Goal: Task Accomplishment & Management: Use online tool/utility

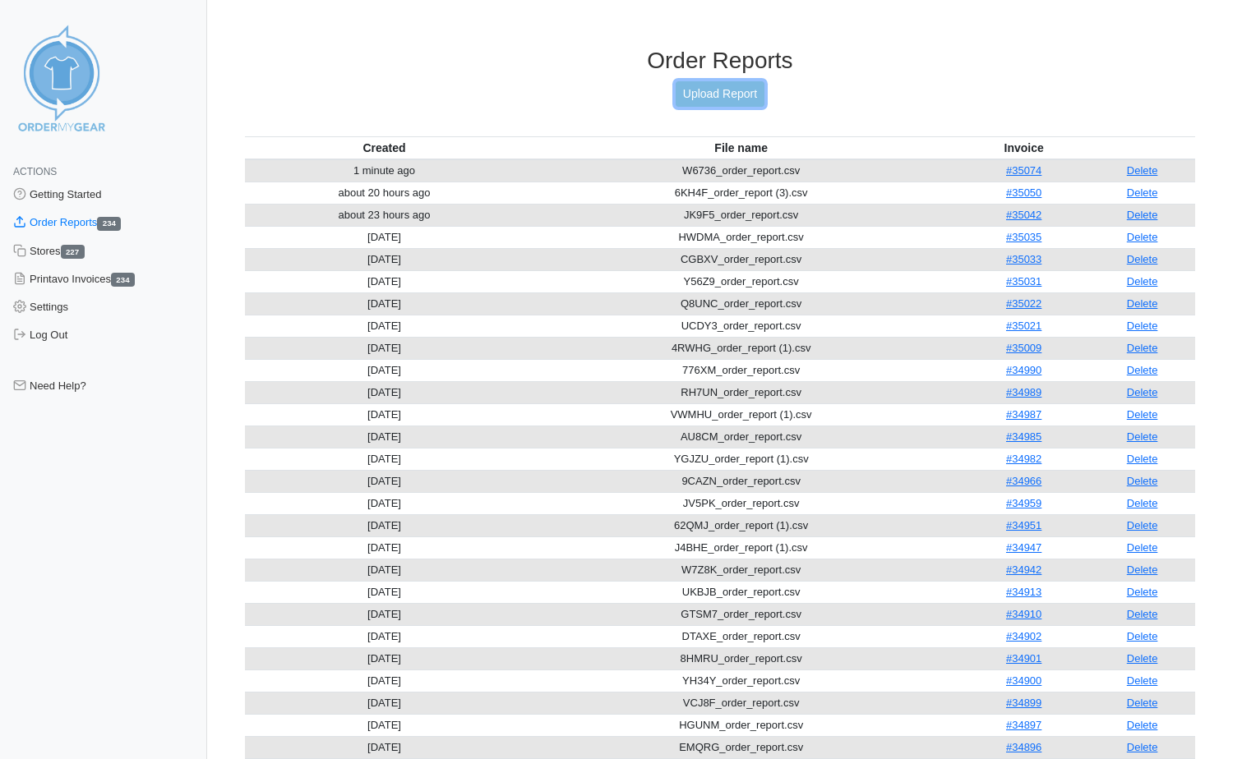
click at [703, 91] on link "Upload Report" at bounding box center [719, 93] width 89 height 25
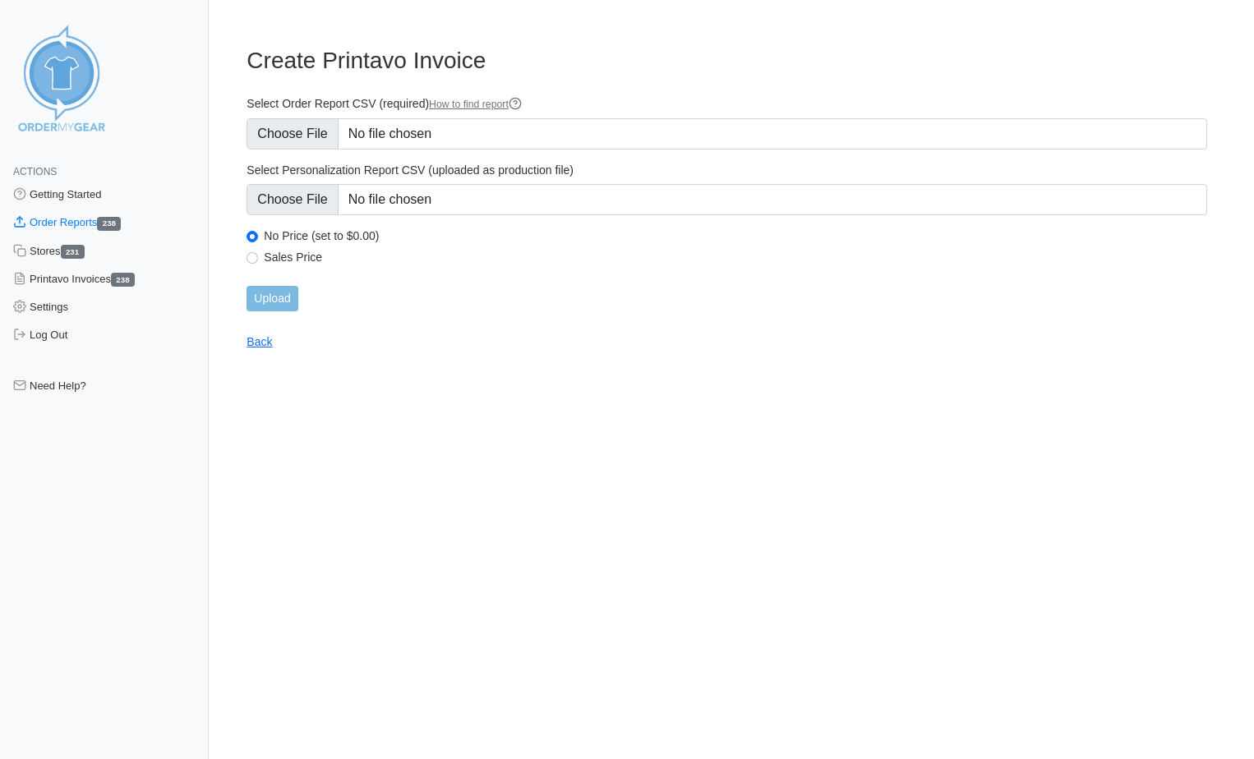
type input "C:\fakepath\6YPTA_order_report.csv"
click at [283, 300] on input "Upload" at bounding box center [272, 298] width 51 height 25
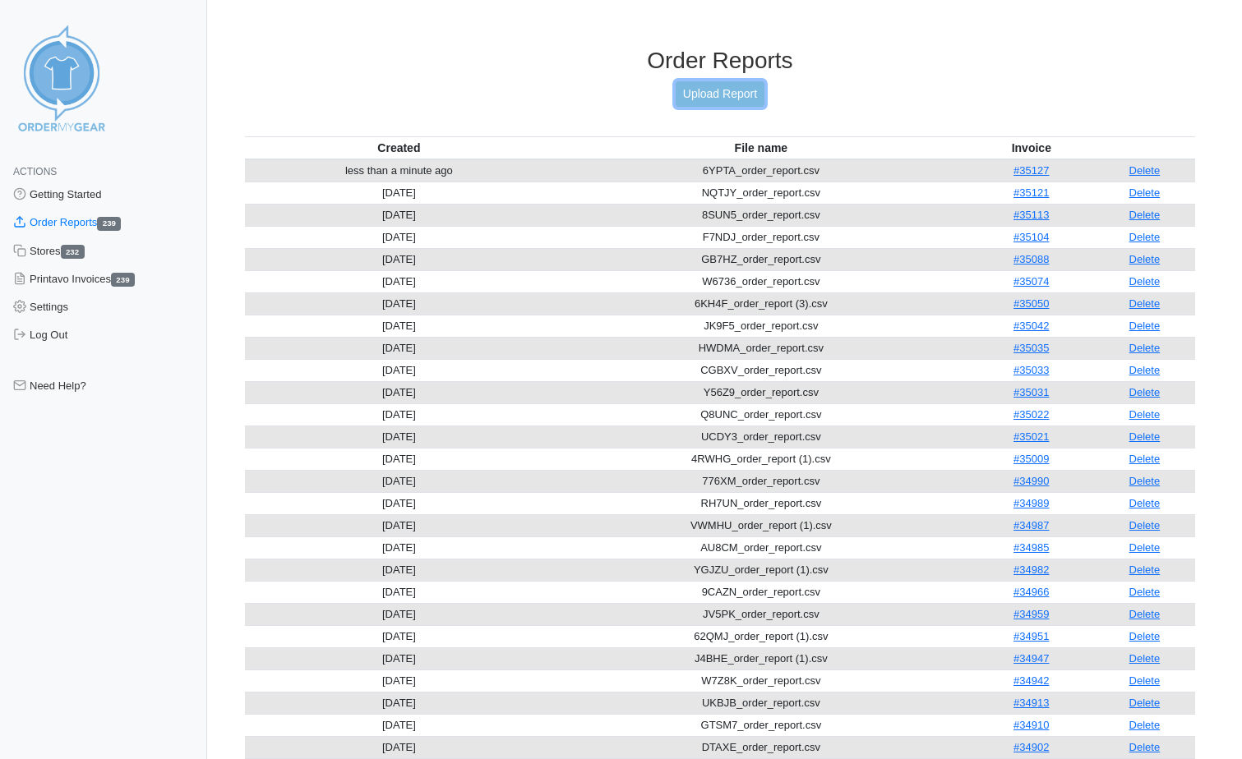
click at [744, 92] on link "Upload Report" at bounding box center [719, 93] width 89 height 25
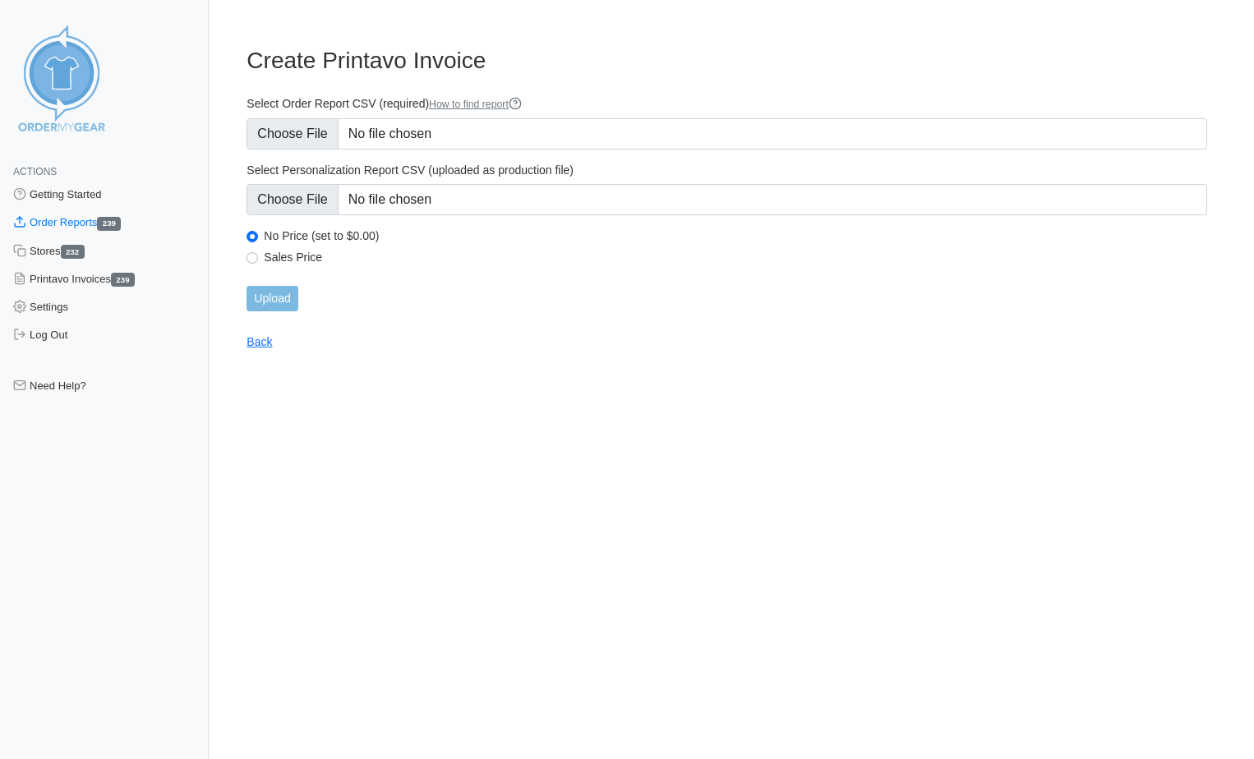
type input "C:\fakepath\R4EJK_order_report.csv"
click at [288, 294] on input "Upload" at bounding box center [272, 298] width 51 height 25
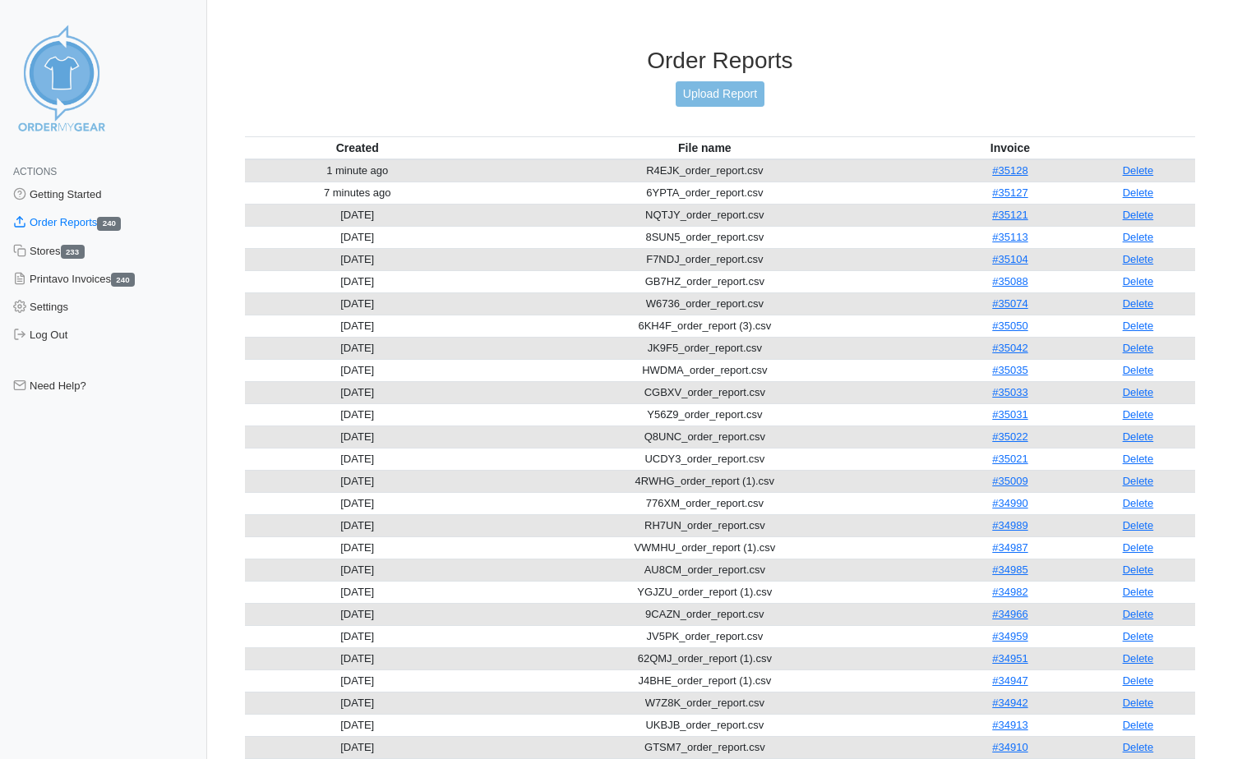
click at [288, 294] on td "[DATE]" at bounding box center [357, 304] width 225 height 22
drag, startPoint x: 1140, startPoint y: 170, endPoint x: 861, endPoint y: 83, distance: 291.9
click at [1140, 170] on link "Delete" at bounding box center [1137, 170] width 31 height 12
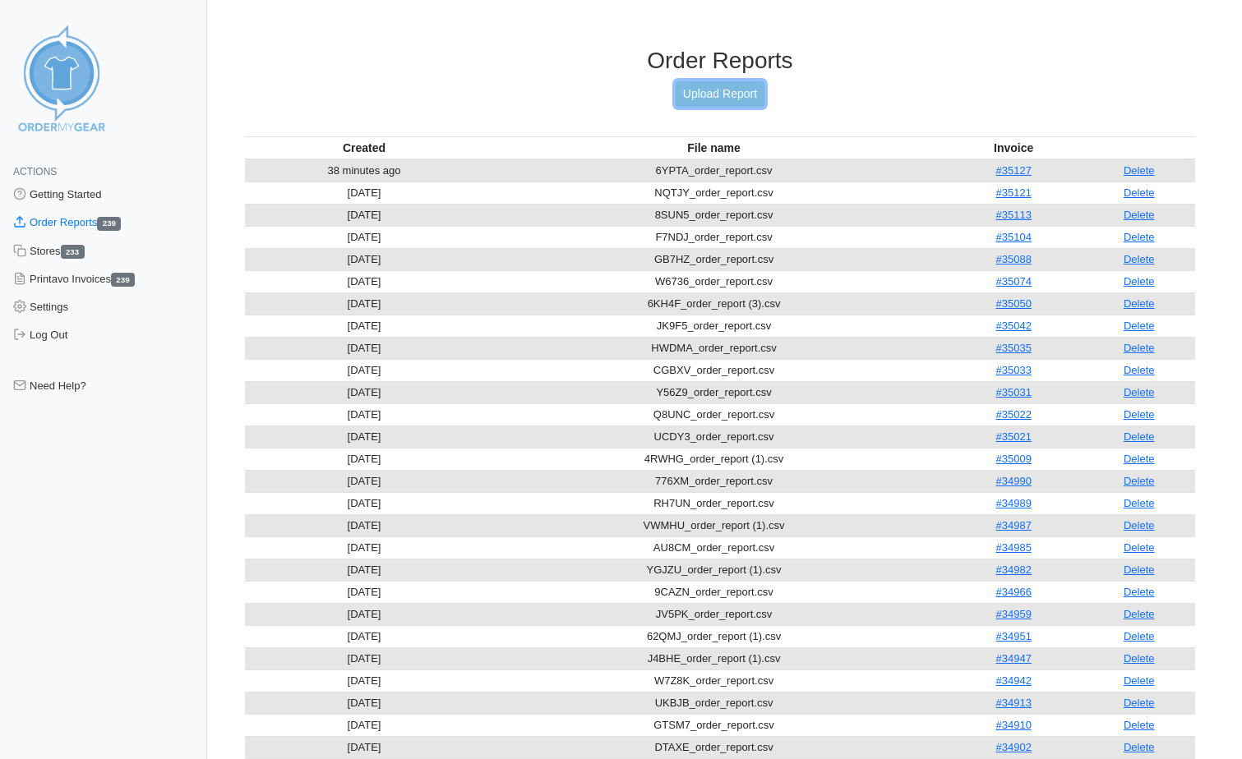
click at [735, 94] on link "Upload Report" at bounding box center [719, 93] width 89 height 25
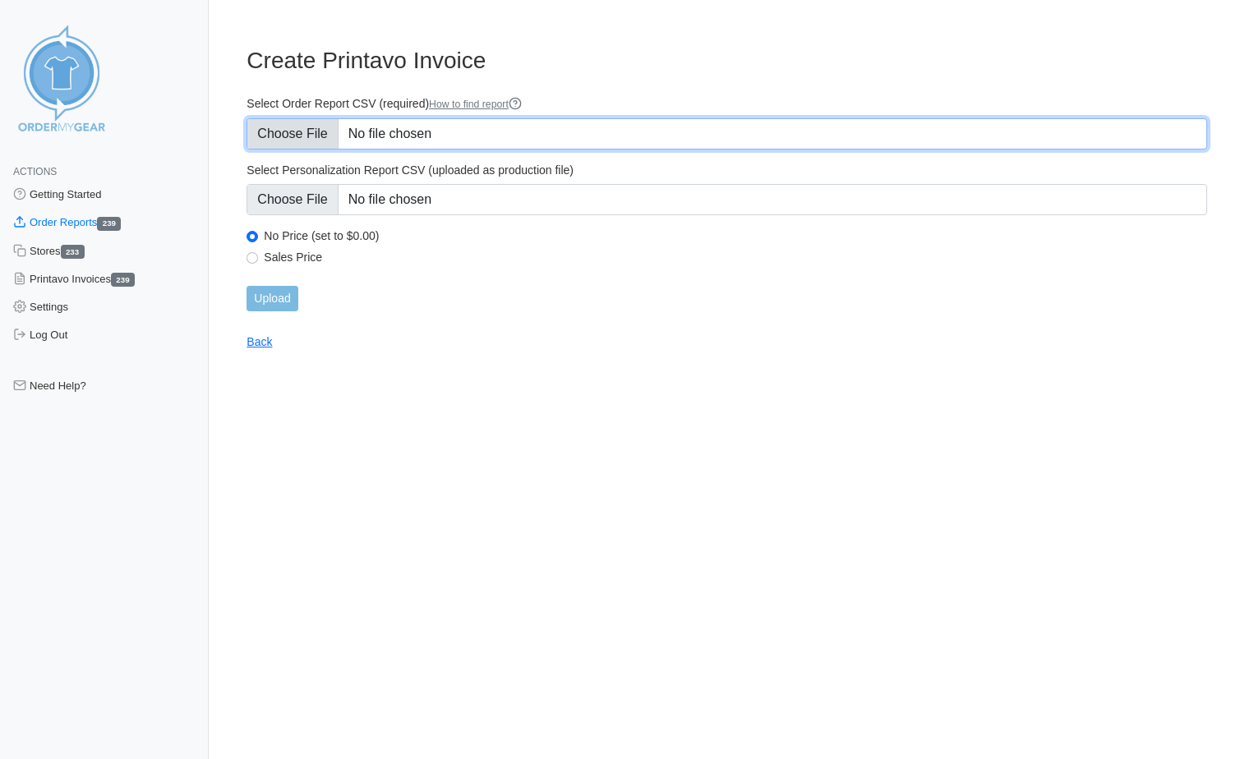
drag, startPoint x: 852, startPoint y: 121, endPoint x: 802, endPoint y: 121, distance: 50.1
click at [802, 121] on input "Select Order Report CSV (required) How to find report" at bounding box center [727, 133] width 961 height 31
type input "C:\fakepath\R4EJK_order_report (1).csv"
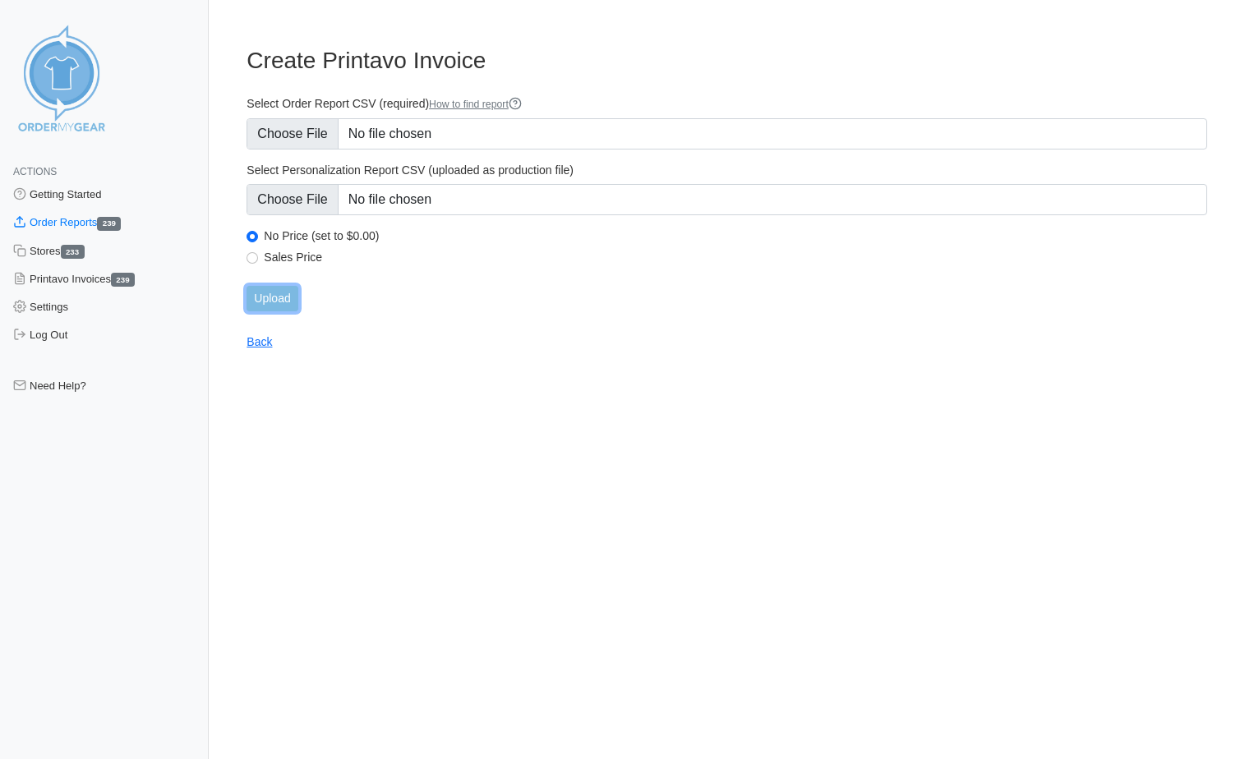
click at [277, 302] on input "Upload" at bounding box center [272, 298] width 51 height 25
